Goal: Consume media (video, audio): Consume media (video, audio)

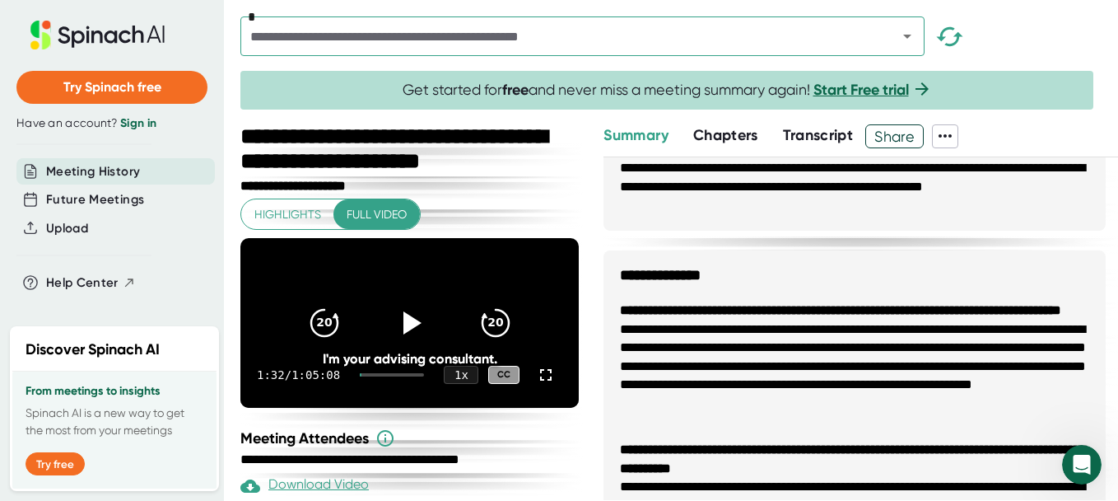
scroll to position [1086, 0]
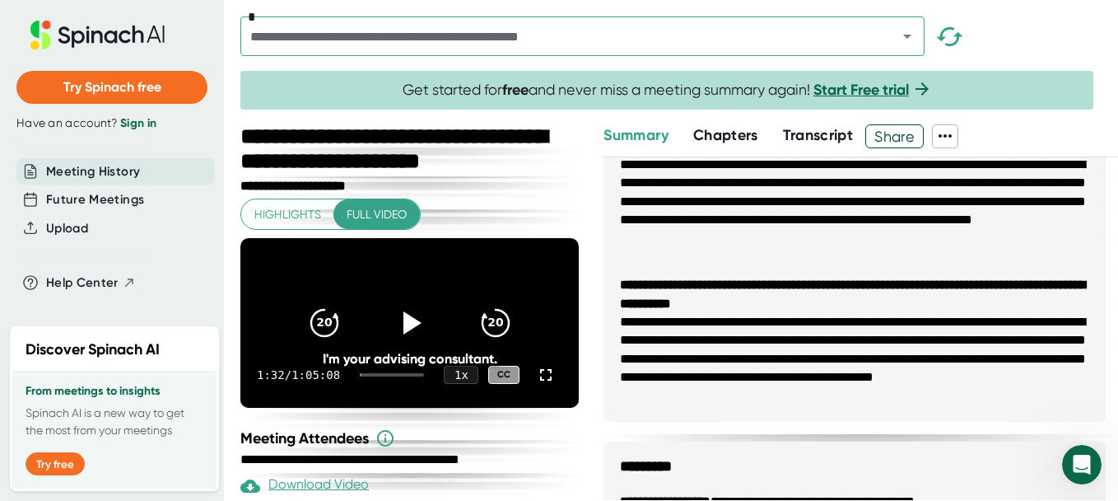
click at [828, 128] on span "Transcript" at bounding box center [818, 135] width 71 height 18
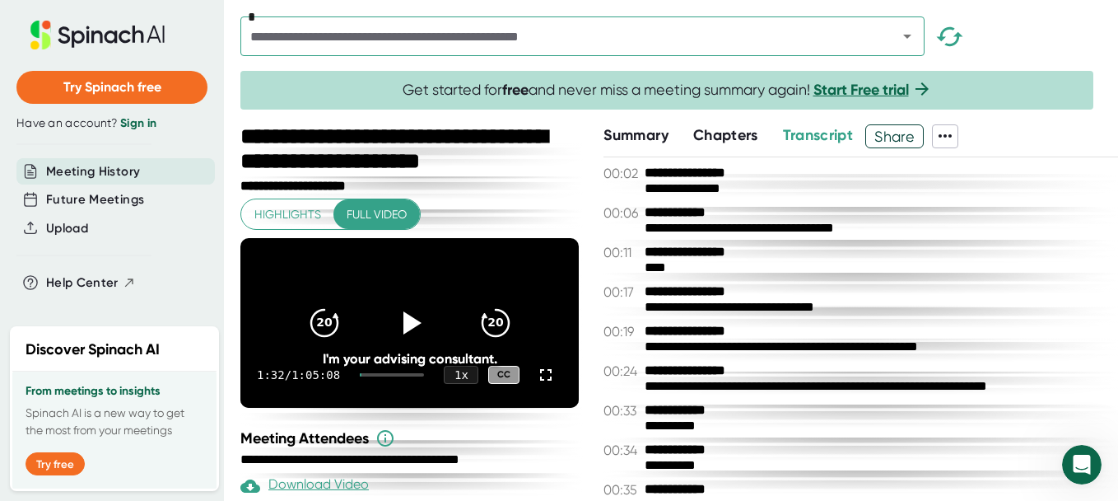
click at [596, 161] on div "**********" at bounding box center [679, 312] width 878 height 376
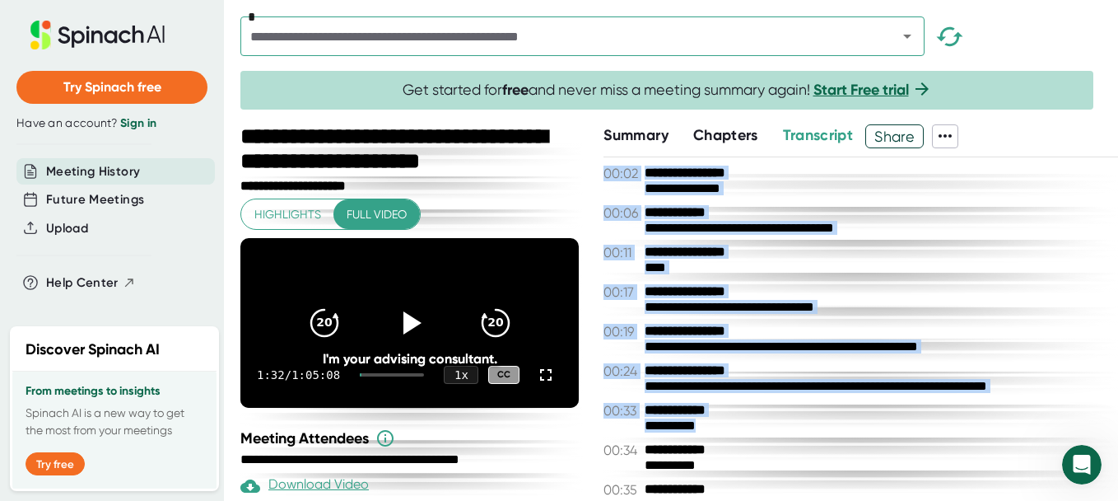
drag, startPoint x: 607, startPoint y: 170, endPoint x: 921, endPoint y: 431, distance: 408.2
click at [921, 431] on div "**********" at bounding box center [860, 328] width 515 height 342
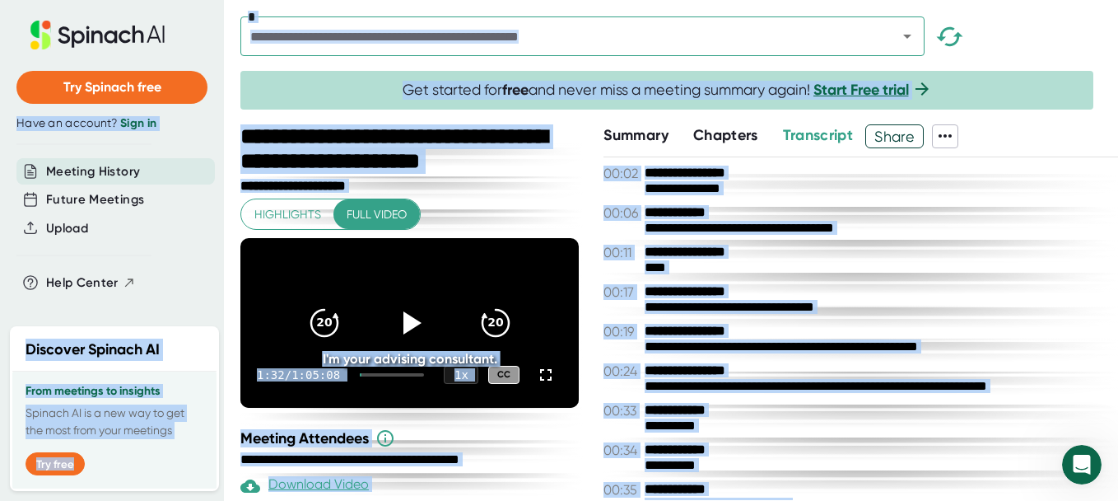
click at [600, 171] on div "**********" at bounding box center [679, 312] width 878 height 376
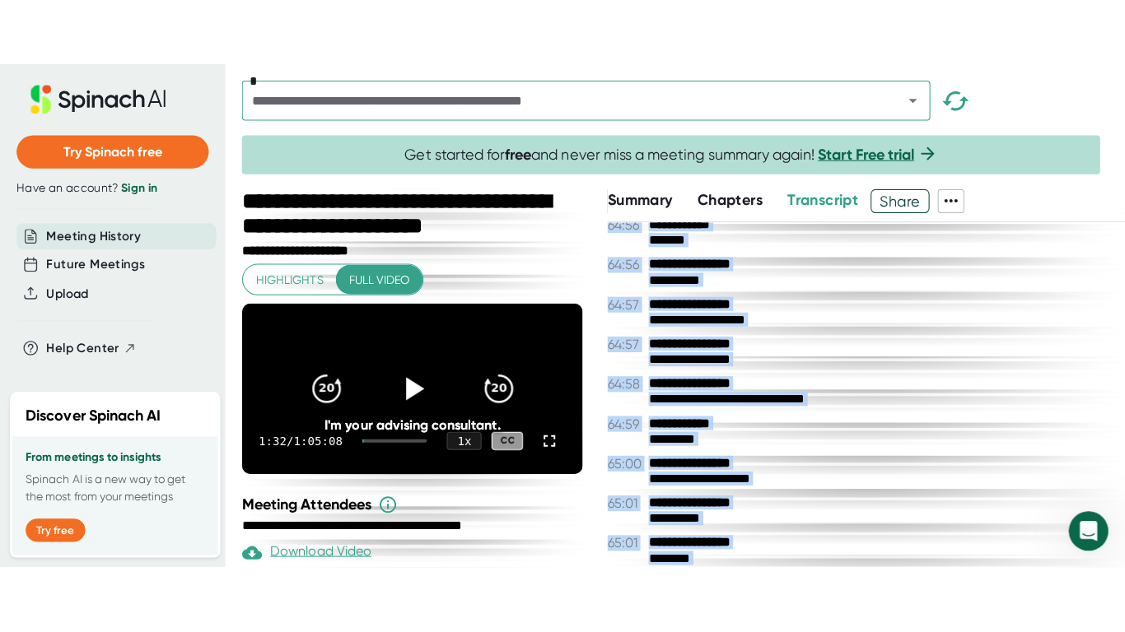
scroll to position [37018, 0]
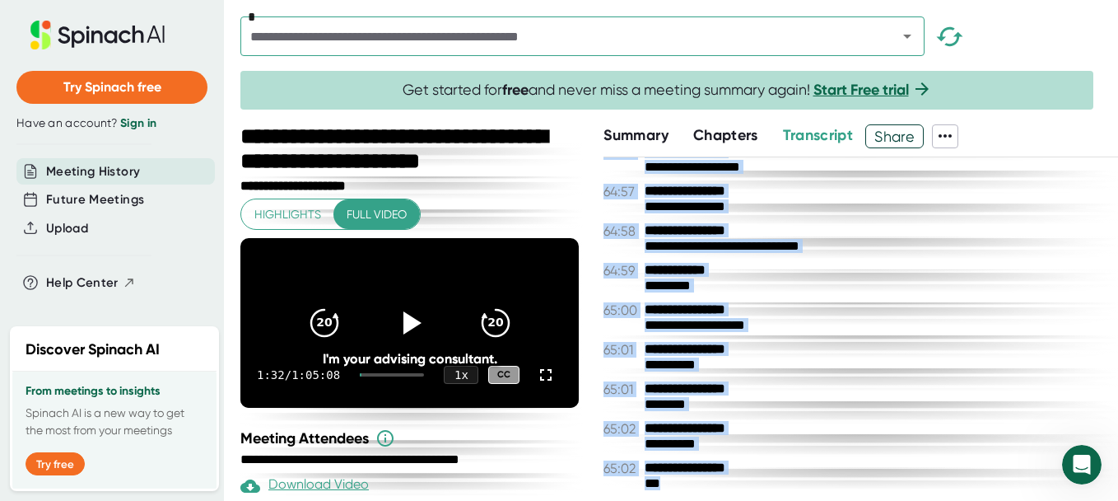
drag, startPoint x: 603, startPoint y: 171, endPoint x: 1071, endPoint y: 543, distance: 597.7
click at [1071, 501] on html "**********" at bounding box center [559, 250] width 1118 height 501
copy div "**********"
click at [536, 384] on icon at bounding box center [546, 375] width 20 height 20
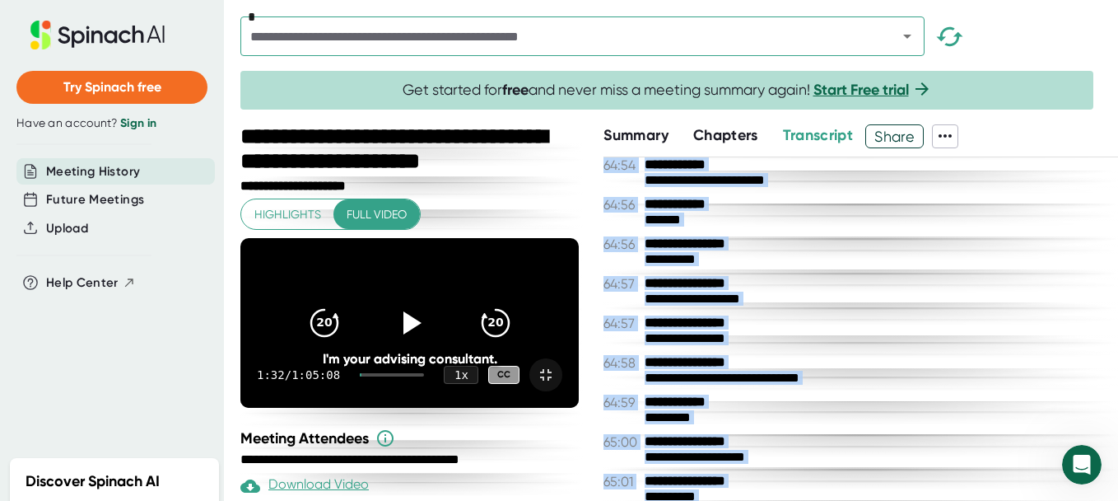
scroll to position [36824, 0]
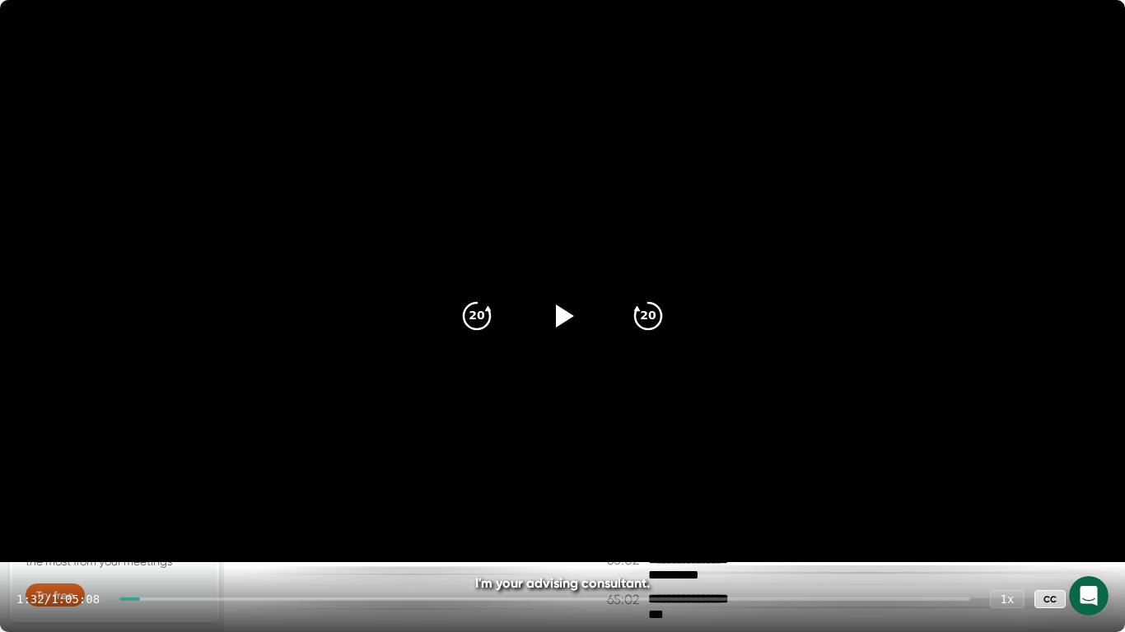
click at [128, 598] on div at bounding box center [129, 599] width 20 height 3
click at [555, 314] on icon at bounding box center [562, 316] width 41 height 41
click at [552, 305] on icon at bounding box center [562, 316] width 41 height 41
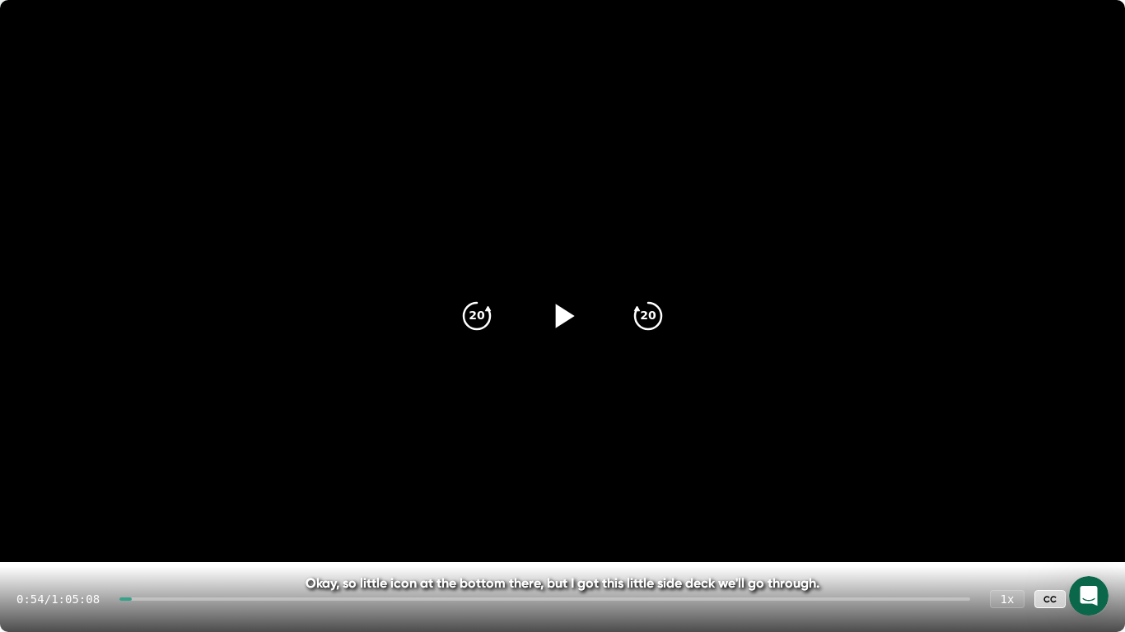
scroll to position [36886, 0]
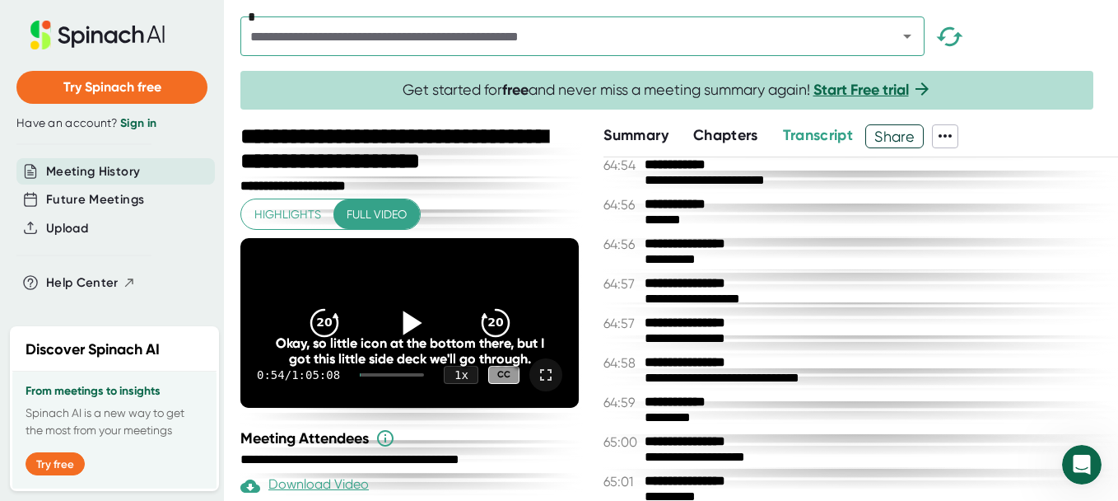
click at [536, 384] on icon at bounding box center [546, 375] width 20 height 20
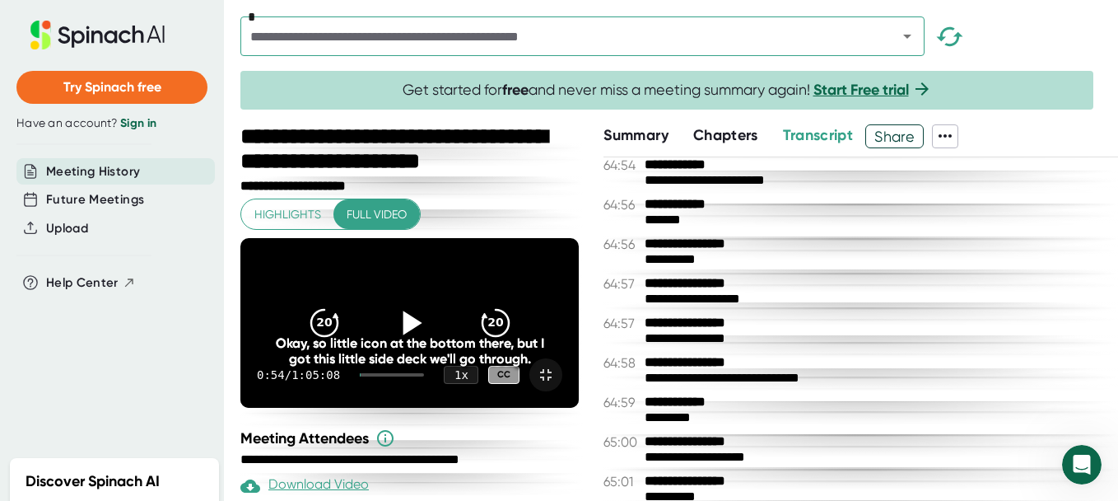
scroll to position [36824, 0]
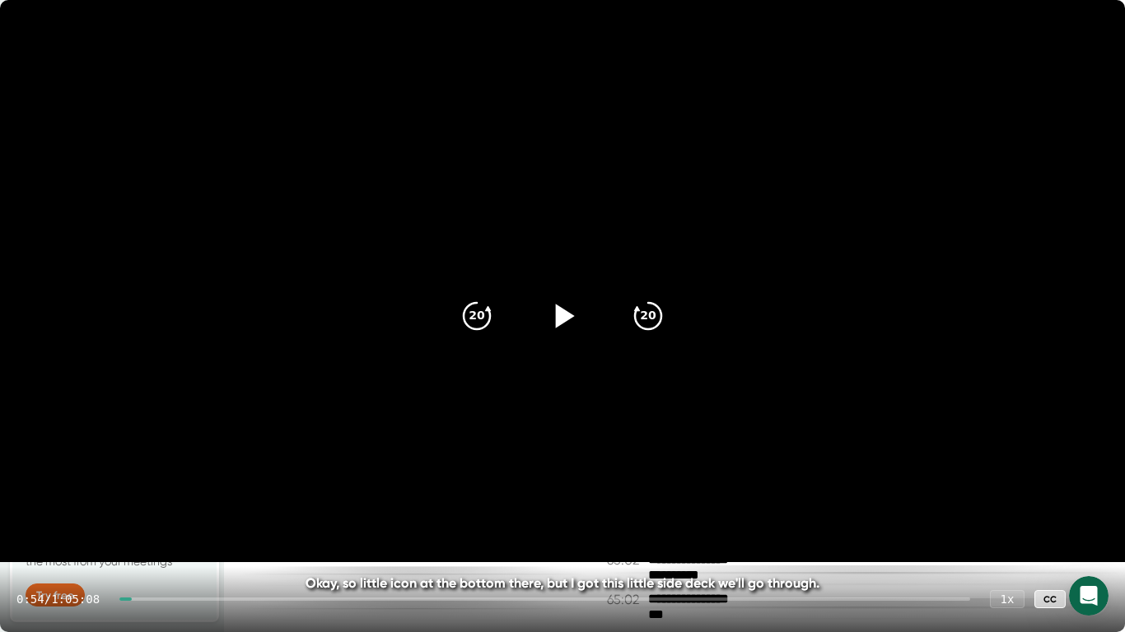
click at [550, 301] on icon at bounding box center [562, 316] width 41 height 41
click at [554, 317] on icon at bounding box center [562, 316] width 21 height 24
click at [543, 300] on icon at bounding box center [562, 316] width 41 height 41
click at [585, 312] on div at bounding box center [562, 316] width 69 height 69
click at [452, 314] on div "20" at bounding box center [476, 316] width 69 height 69
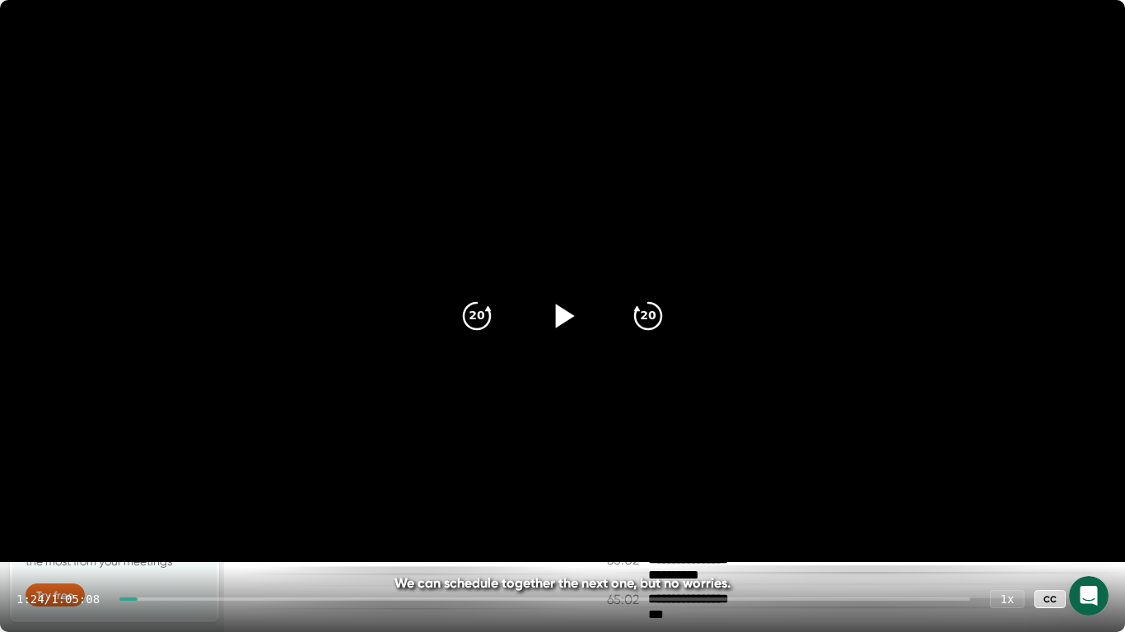
click at [562, 312] on icon at bounding box center [565, 316] width 19 height 24
click at [577, 324] on icon at bounding box center [562, 316] width 41 height 41
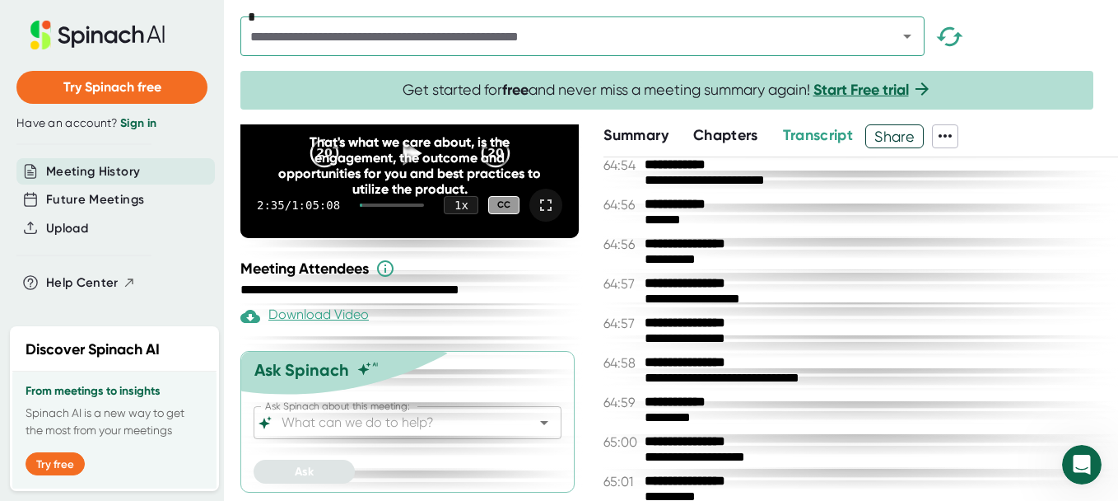
scroll to position [184, 0]
click at [317, 316] on div "Download Video" at bounding box center [304, 316] width 128 height 20
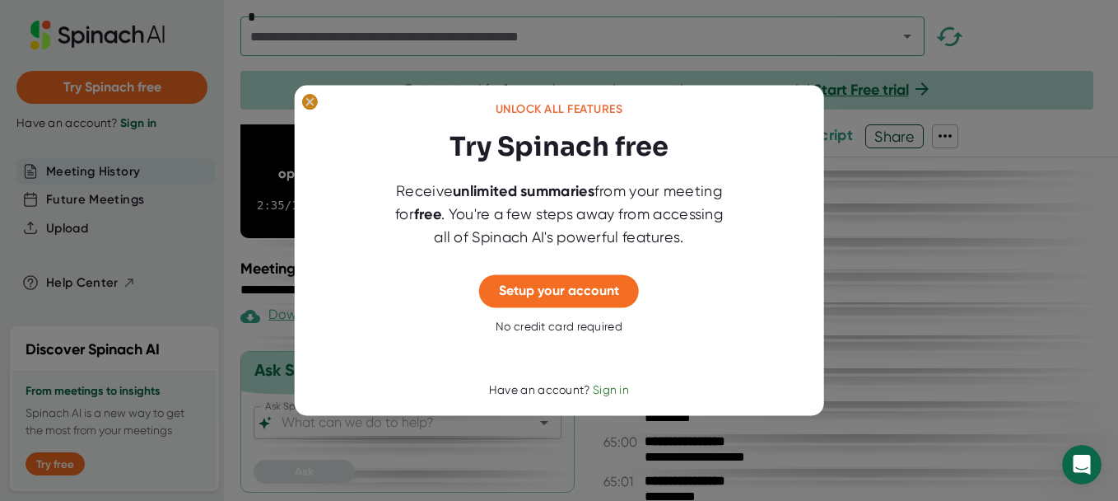
click at [310, 100] on ellipse at bounding box center [310, 102] width 16 height 16
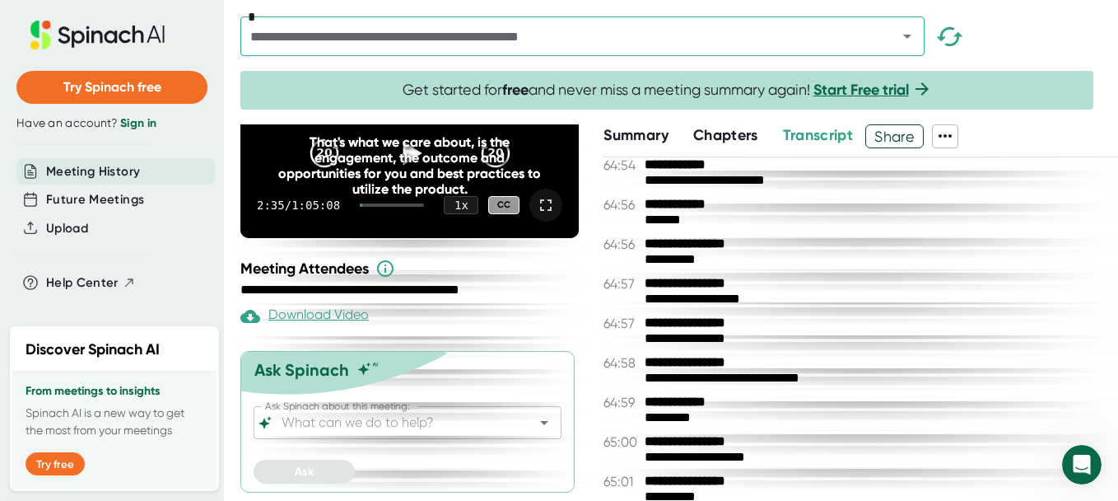
click at [643, 135] on span "Summary" at bounding box center [635, 135] width 64 height 18
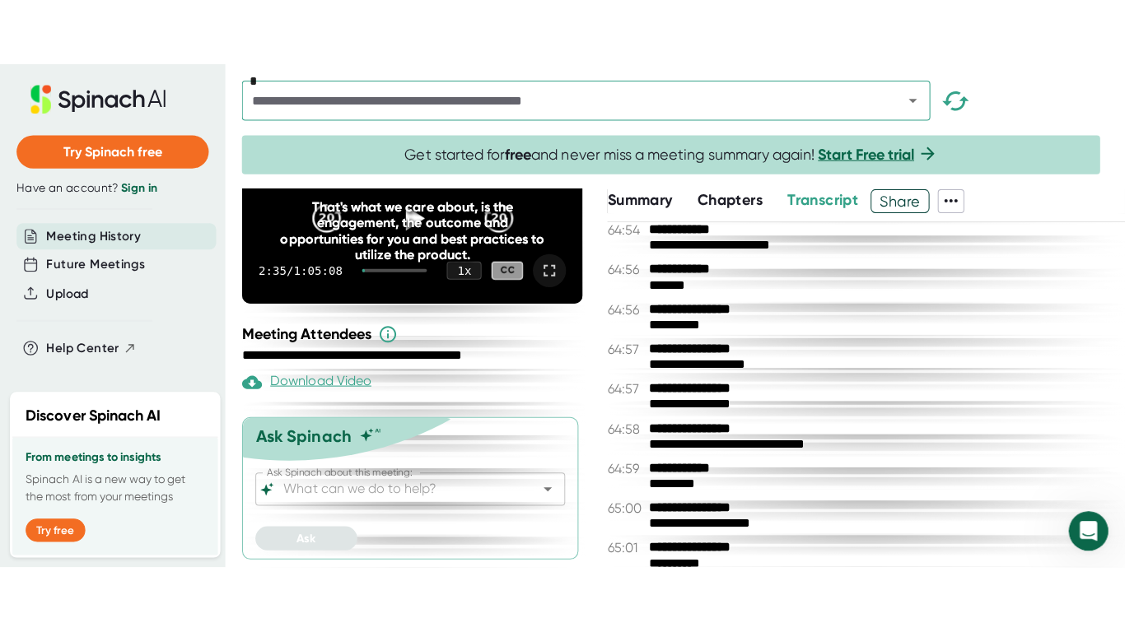
scroll to position [1251, 0]
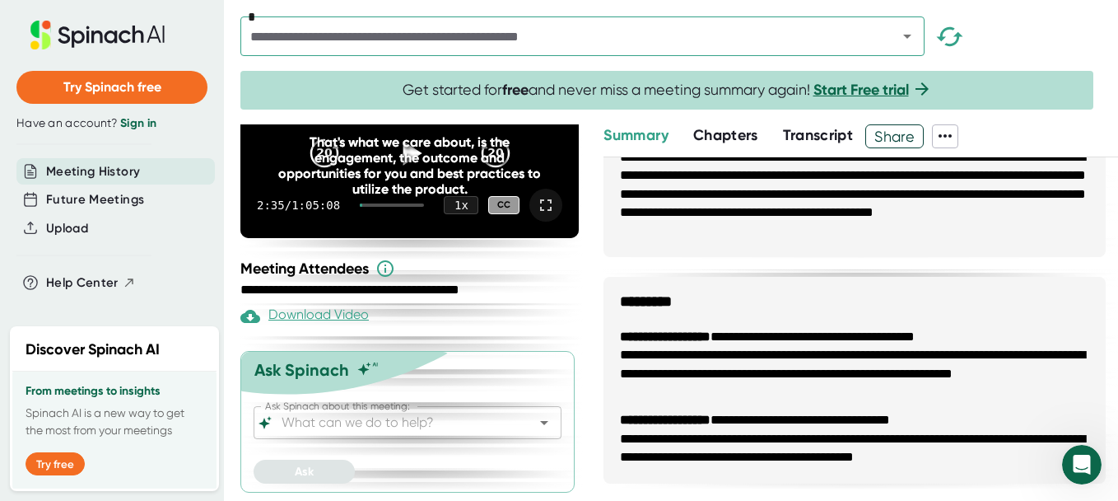
click at [820, 133] on span "Transcript" at bounding box center [818, 135] width 71 height 18
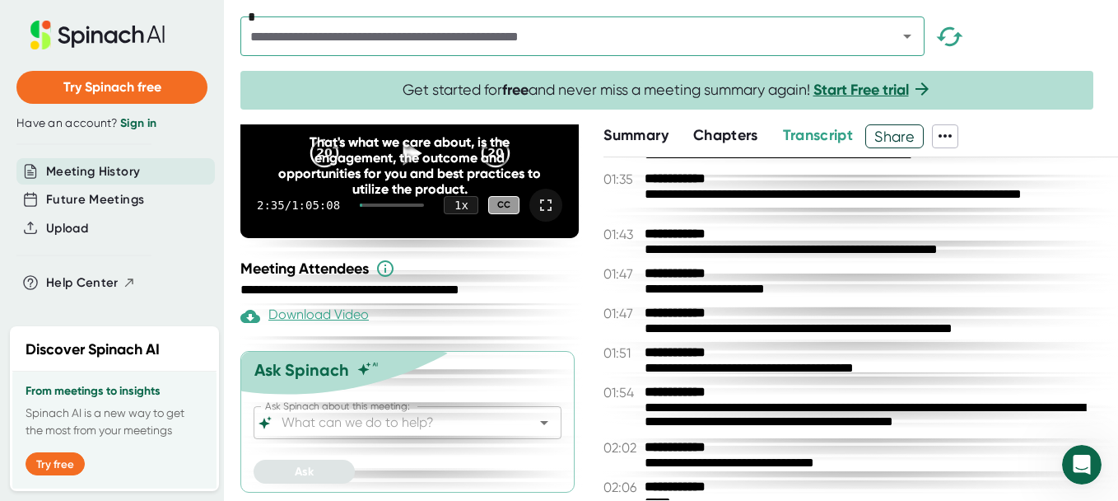
click at [944, 133] on icon at bounding box center [945, 136] width 20 height 20
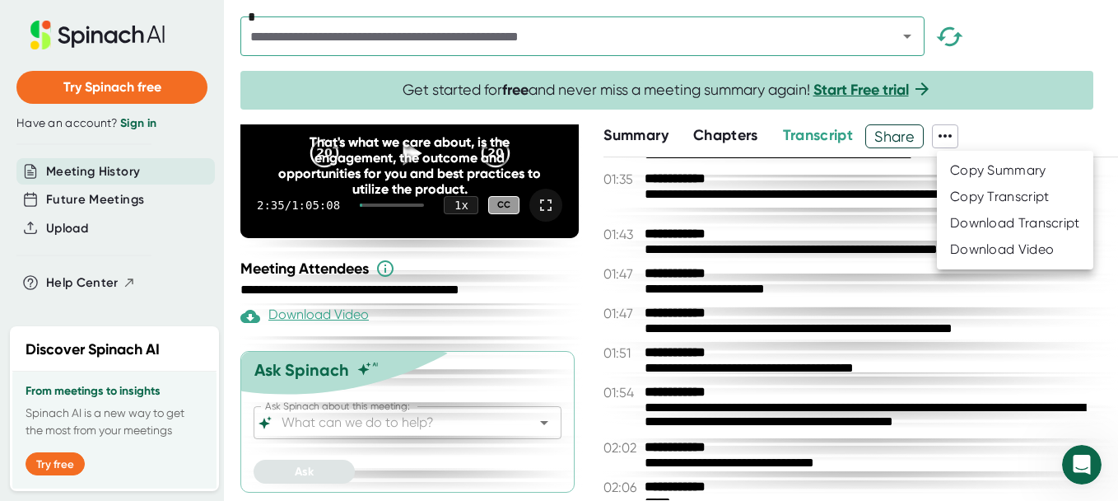
click at [996, 248] on div "Download Video" at bounding box center [1002, 249] width 104 height 16
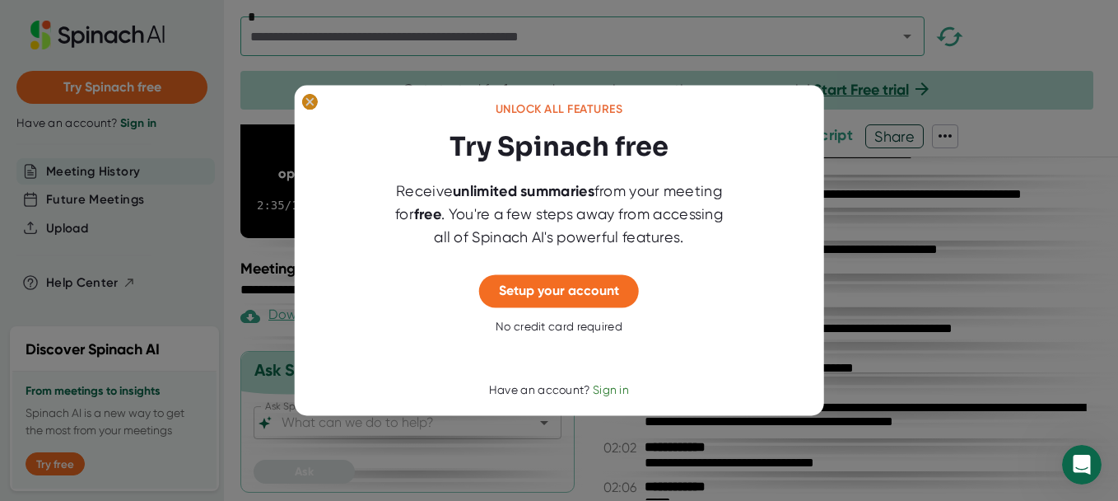
click at [311, 105] on ellipse at bounding box center [310, 102] width 16 height 16
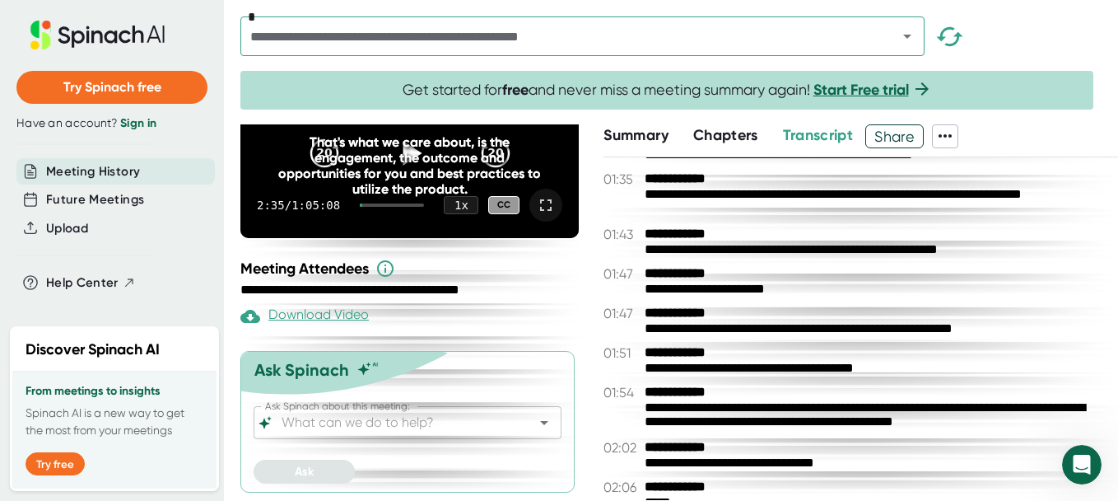
click at [536, 208] on icon at bounding box center [546, 205] width 20 height 20
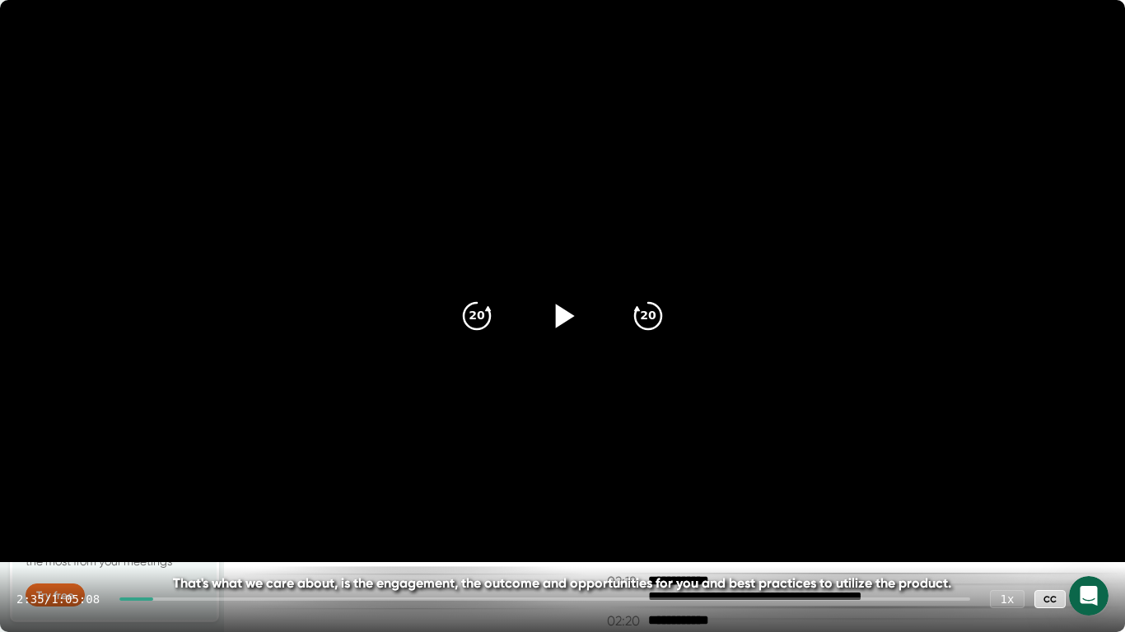
click at [172, 0] on video at bounding box center [562, 281] width 1125 height 562
click at [554, 337] on div at bounding box center [562, 316] width 69 height 69
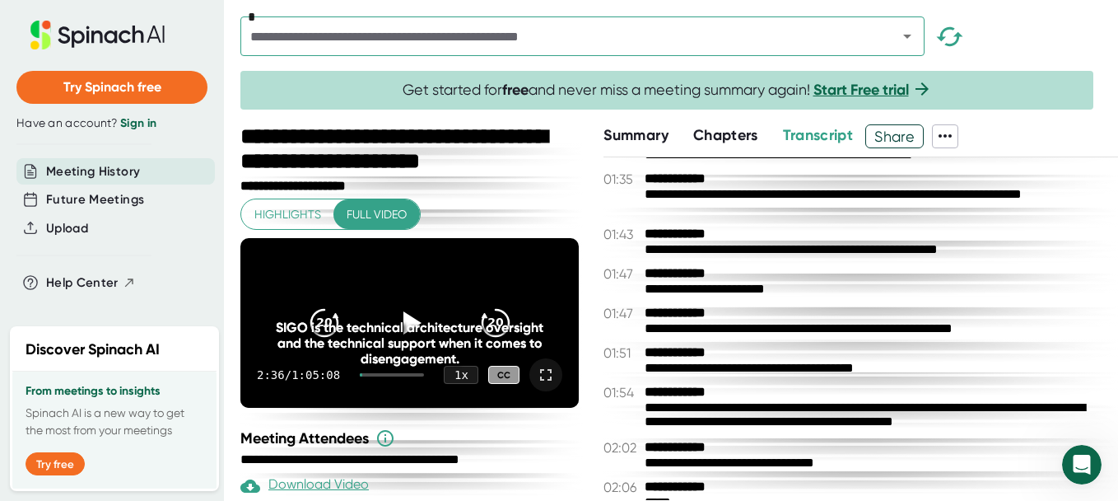
click at [230, 3] on div "**********" at bounding box center [559, 250] width 1118 height 501
click at [540, 380] on icon at bounding box center [546, 375] width 12 height 12
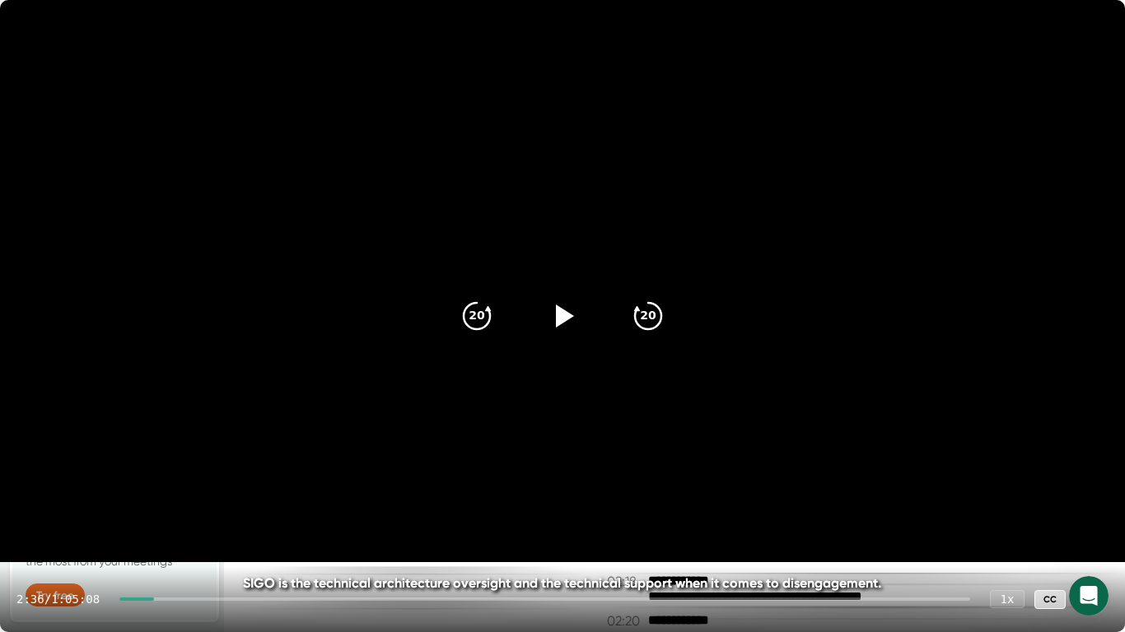
click at [129, 599] on div at bounding box center [136, 599] width 34 height 3
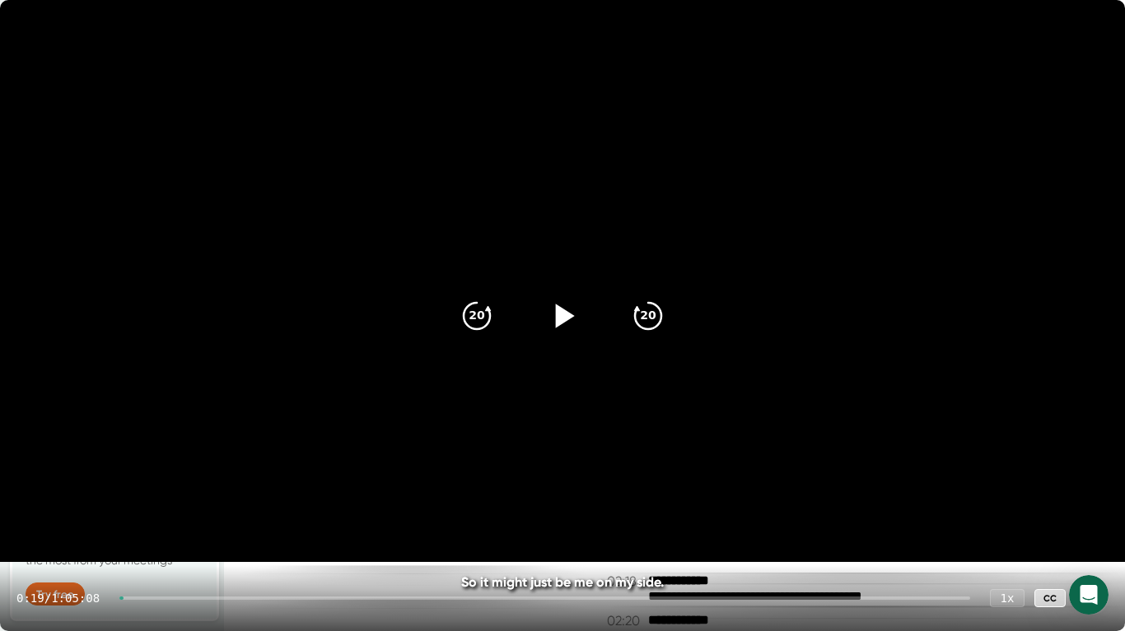
click at [543, 305] on icon at bounding box center [562, 315] width 41 height 41
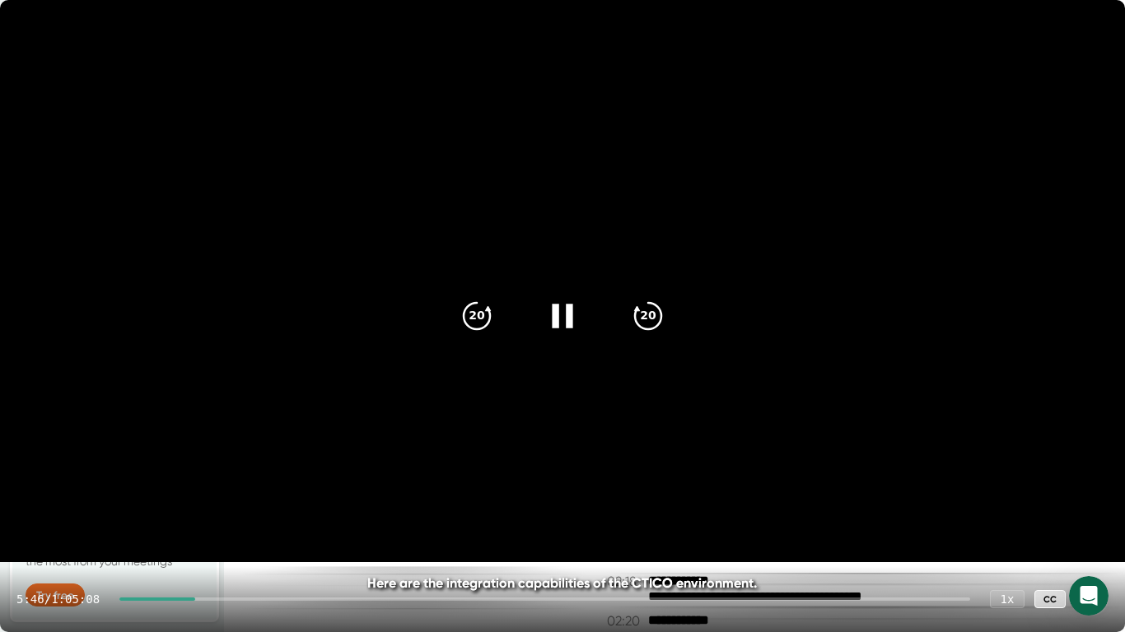
click at [568, 328] on icon at bounding box center [562, 316] width 41 height 41
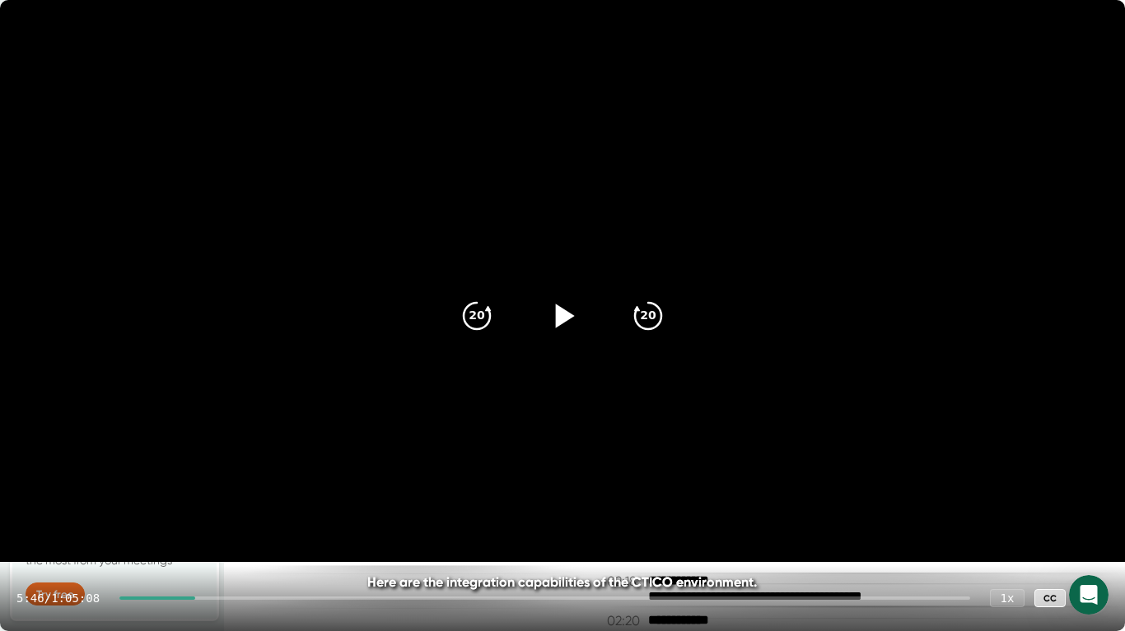
click at [971, 179] on video at bounding box center [562, 281] width 1125 height 562
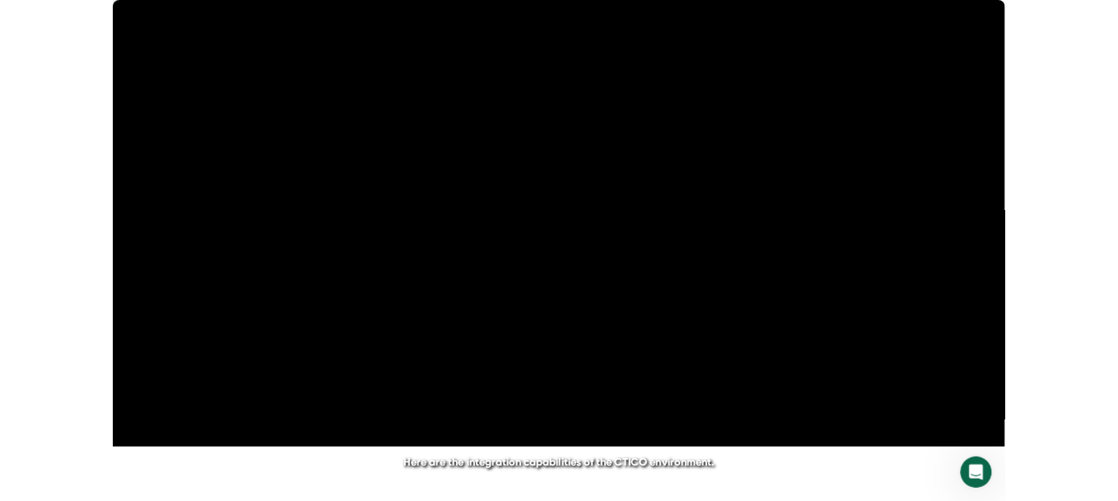
scroll to position [1251, 0]
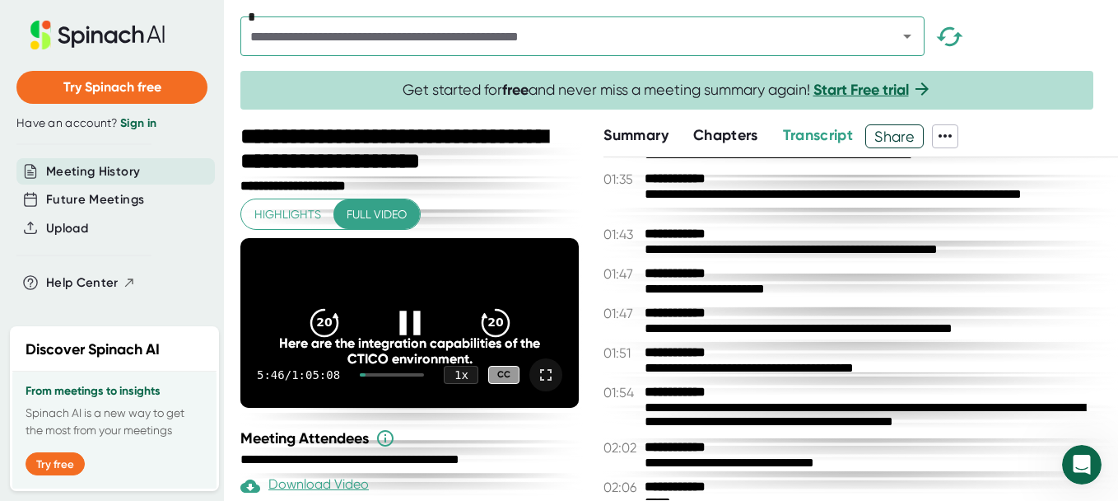
click at [536, 384] on icon at bounding box center [546, 375] width 20 height 20
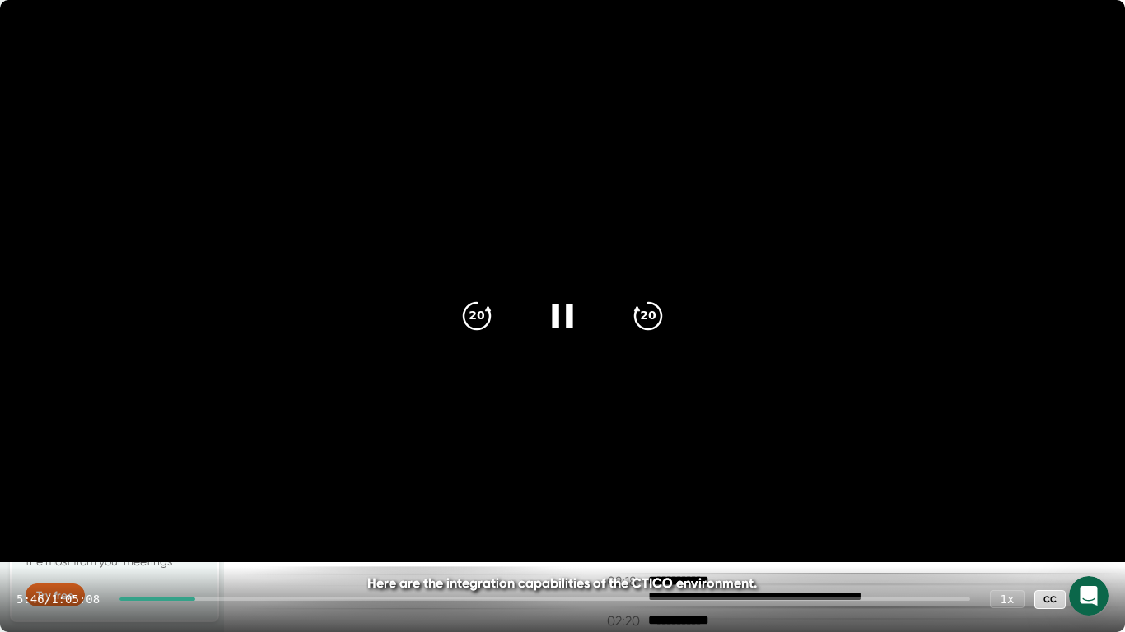
click at [193, 598] on div at bounding box center [157, 599] width 76 height 3
click at [562, 331] on icon at bounding box center [562, 316] width 41 height 41
click at [482, 310] on icon "20" at bounding box center [476, 316] width 41 height 41
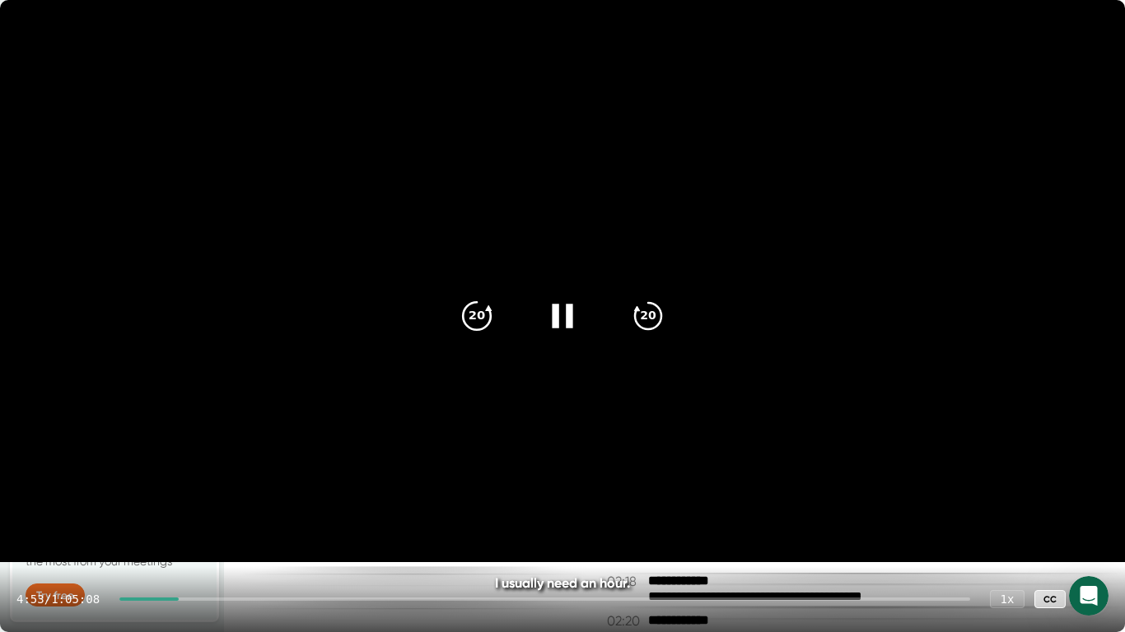
click at [482, 310] on icon "20" at bounding box center [476, 316] width 41 height 41
click at [582, 311] on div at bounding box center [562, 316] width 69 height 69
